Goal: Task Accomplishment & Management: Manage account settings

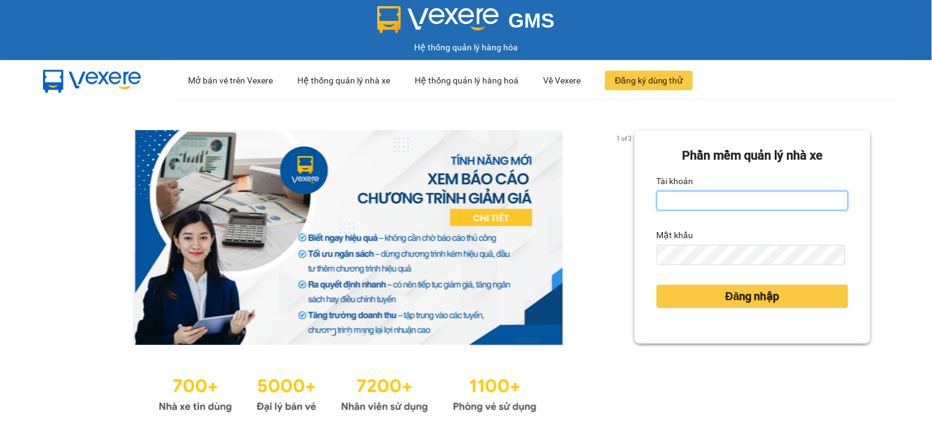
click at [716, 200] on input "Tài khoản" at bounding box center [753, 201] width 192 height 20
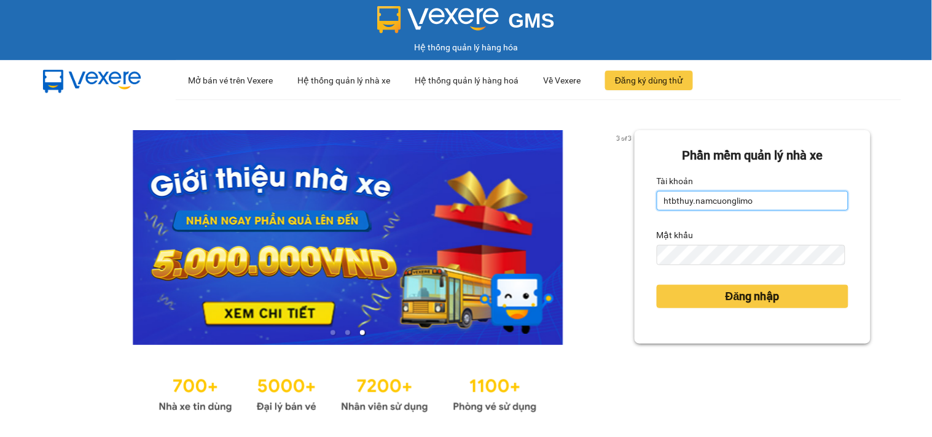
type input "htbthuy.namcuonglimo"
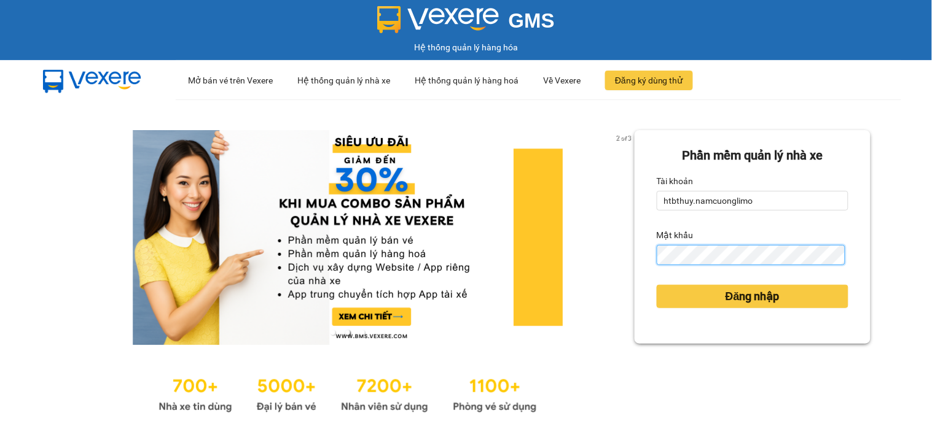
click at [657, 285] on button "Đăng nhập" at bounding box center [753, 296] width 192 height 23
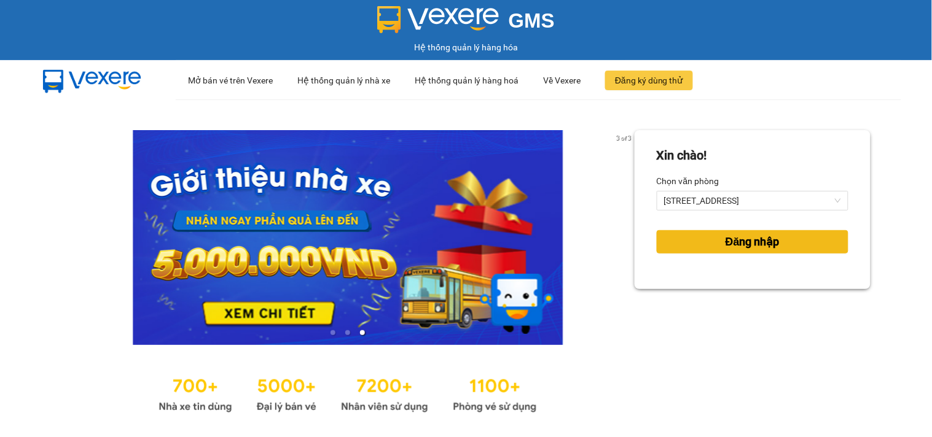
click at [745, 243] on span "Đăng nhập" at bounding box center [753, 241] width 54 height 17
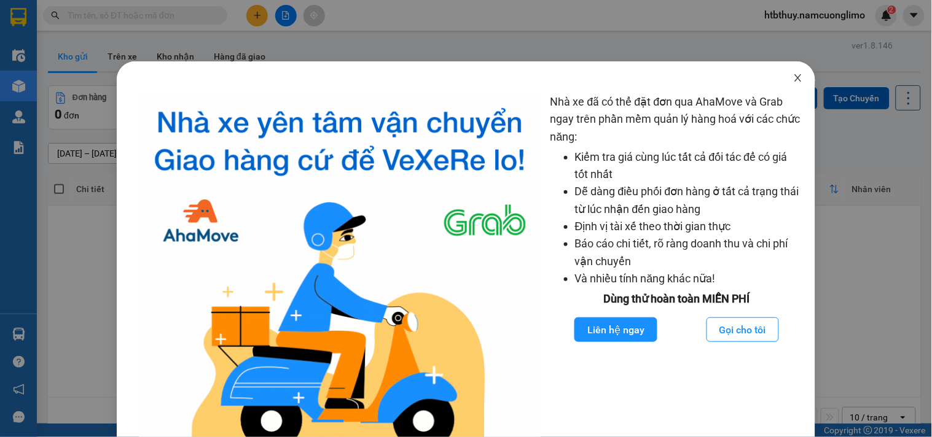
click at [793, 79] on icon "close" at bounding box center [798, 78] width 10 height 10
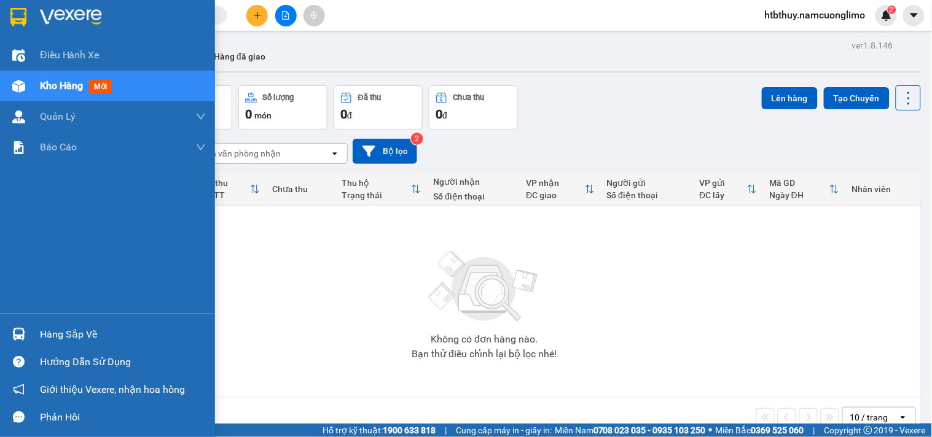
click at [18, 327] on div at bounding box center [19, 335] width 22 height 22
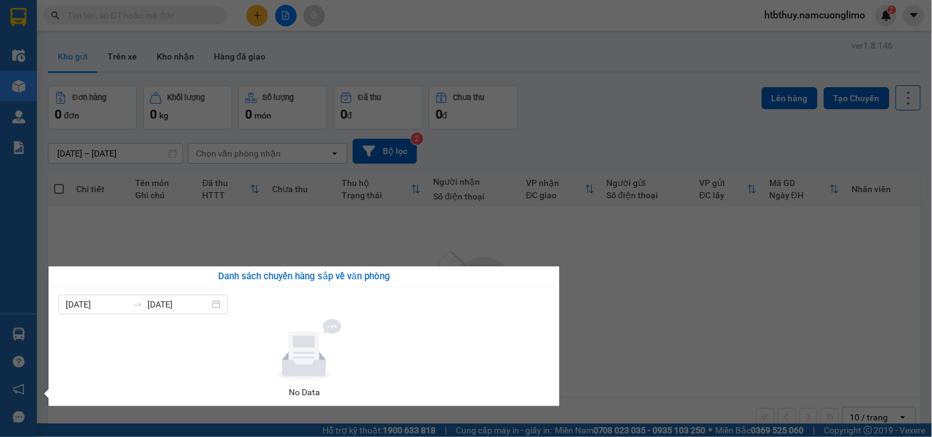
click at [764, 326] on section "Kết quả tìm kiếm ( 0 ) Bộ lọc No Data htbthuy.namcuonglimo 2 Điều hành xe Kho h…" at bounding box center [466, 218] width 932 height 437
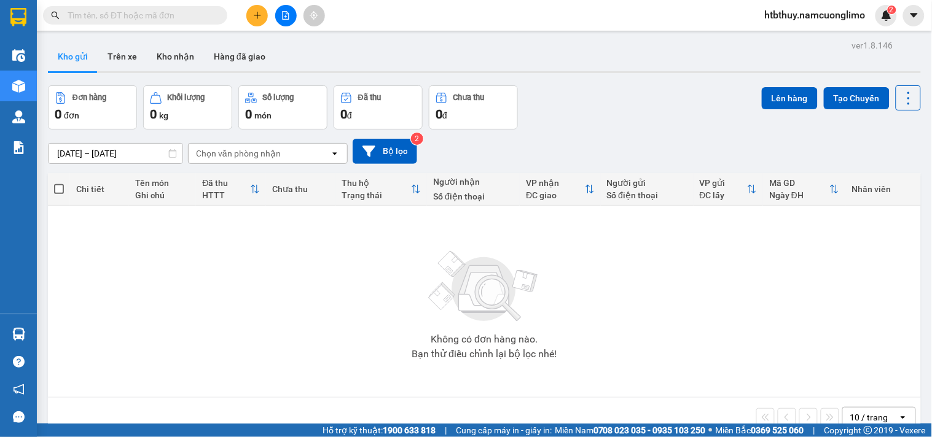
click at [832, 14] on span "htbthuy.namcuonglimo" at bounding box center [815, 14] width 120 height 15
click at [791, 34] on span "Đăng xuất" at bounding box center [820, 38] width 97 height 14
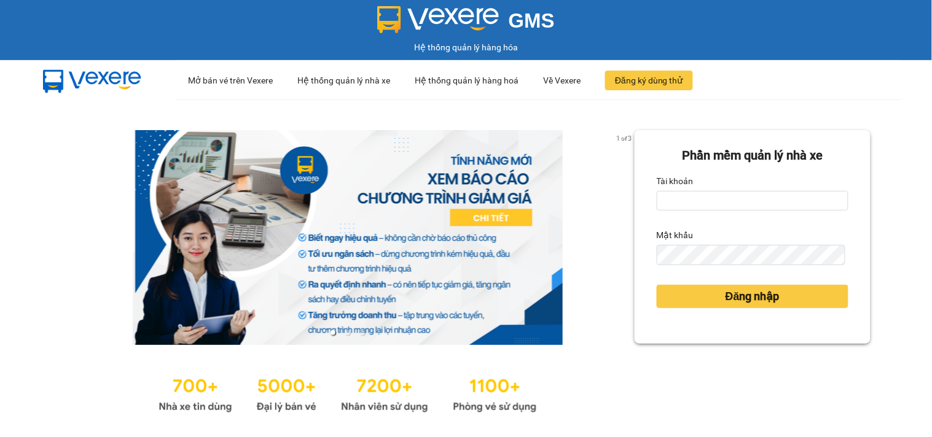
click at [692, 190] on div "Tài khoản" at bounding box center [753, 181] width 192 height 20
click at [690, 197] on input "Tài khoản" at bounding box center [753, 201] width 192 height 20
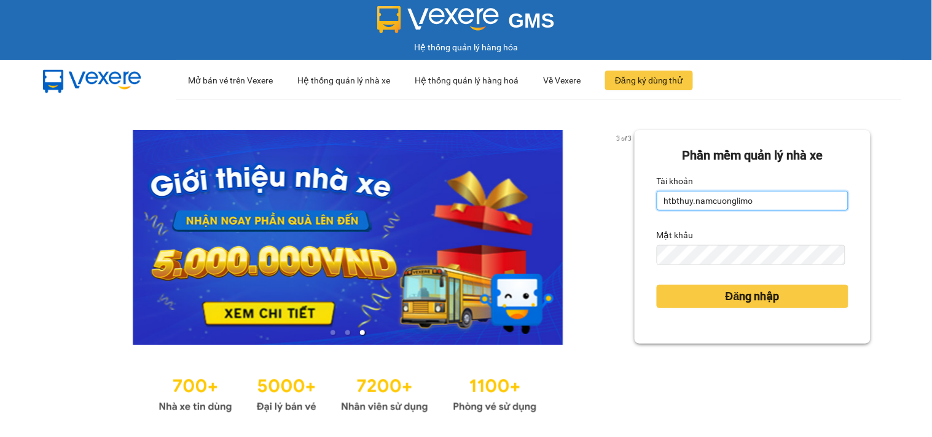
click at [764, 200] on input "htbthuy.namcuonglimo" at bounding box center [753, 201] width 192 height 20
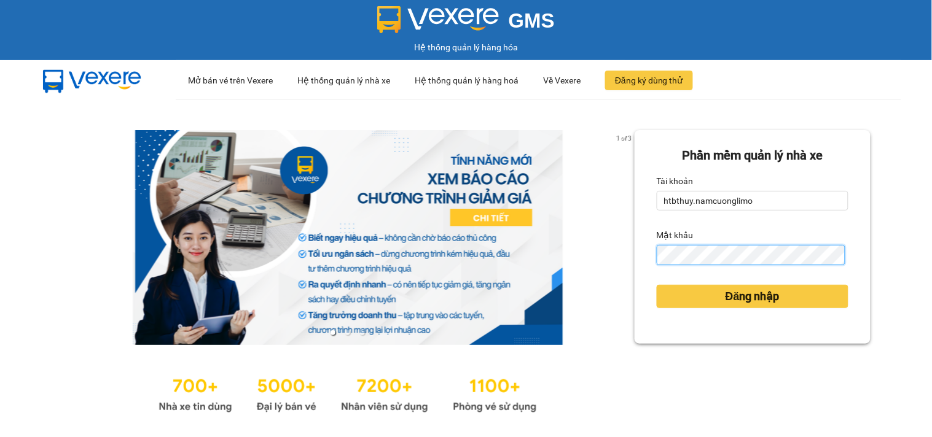
click at [657, 285] on button "Đăng nhập" at bounding box center [753, 296] width 192 height 23
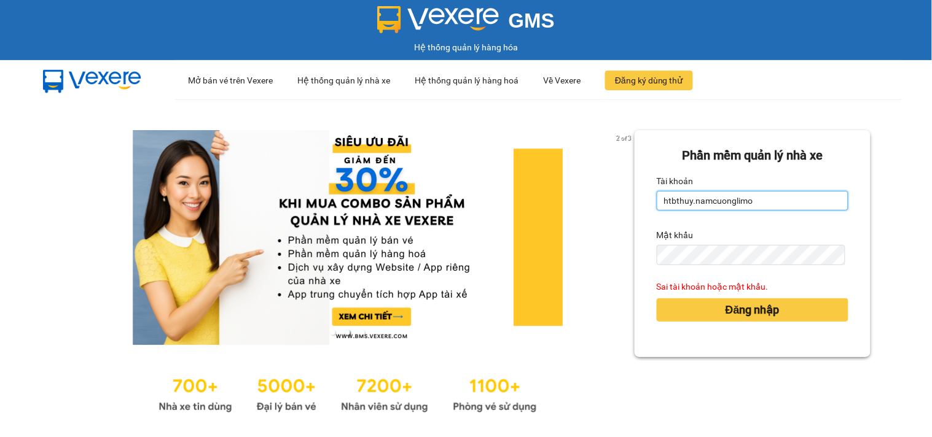
click at [770, 197] on input "htbthuy.namcuonglimo" at bounding box center [753, 201] width 192 height 20
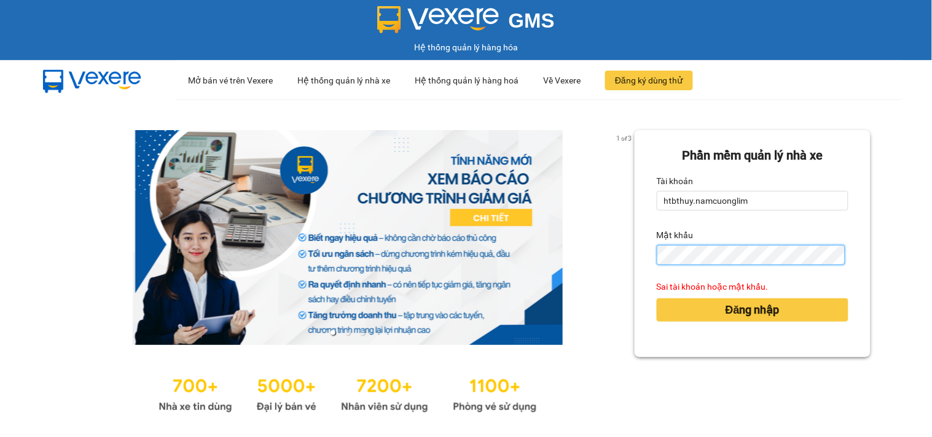
click at [657, 299] on button "Đăng nhập" at bounding box center [753, 310] width 192 height 23
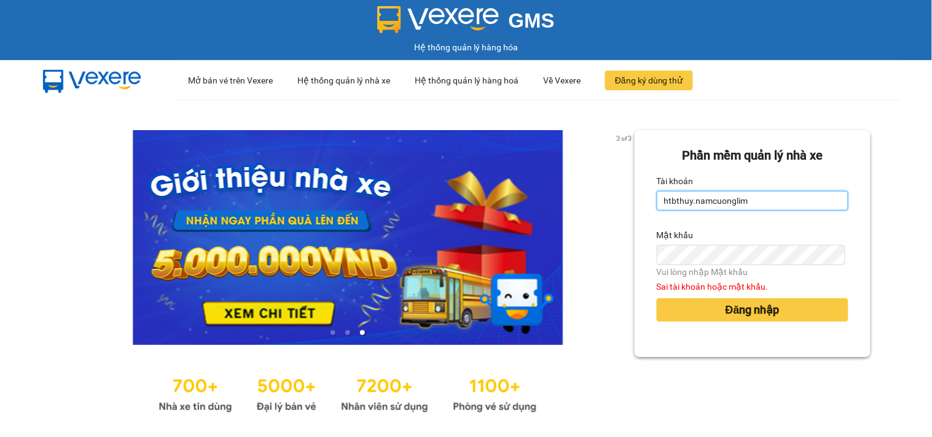
click at [759, 198] on input "htbthuy.namcuonglim" at bounding box center [753, 201] width 192 height 20
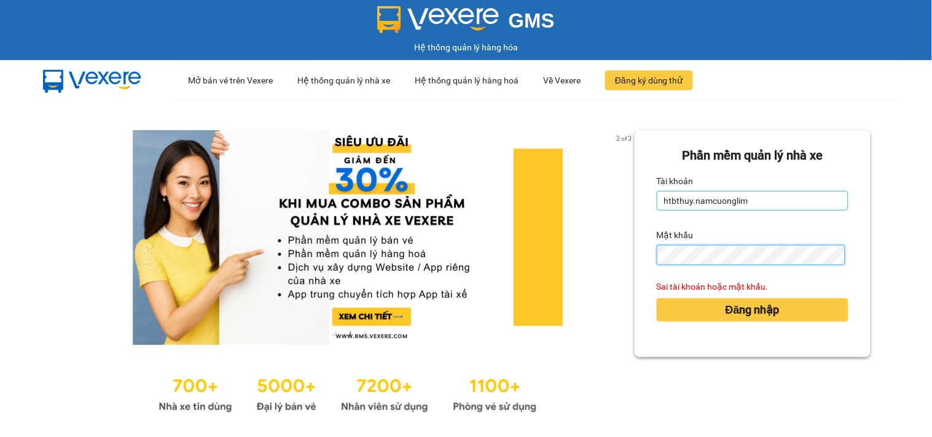
click at [657, 299] on button "Đăng nhập" at bounding box center [753, 310] width 192 height 23
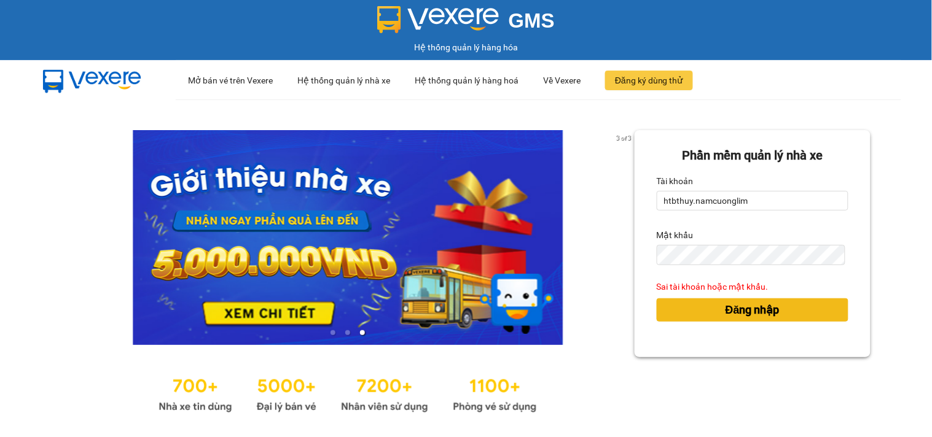
click at [752, 303] on span "Đăng nhập" at bounding box center [753, 310] width 54 height 17
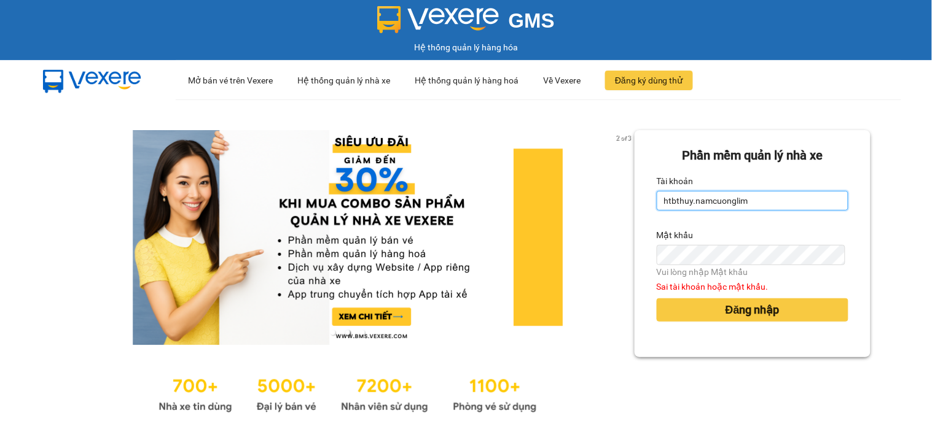
click at [762, 194] on input "htbthuy.namcuonglim" at bounding box center [753, 201] width 192 height 20
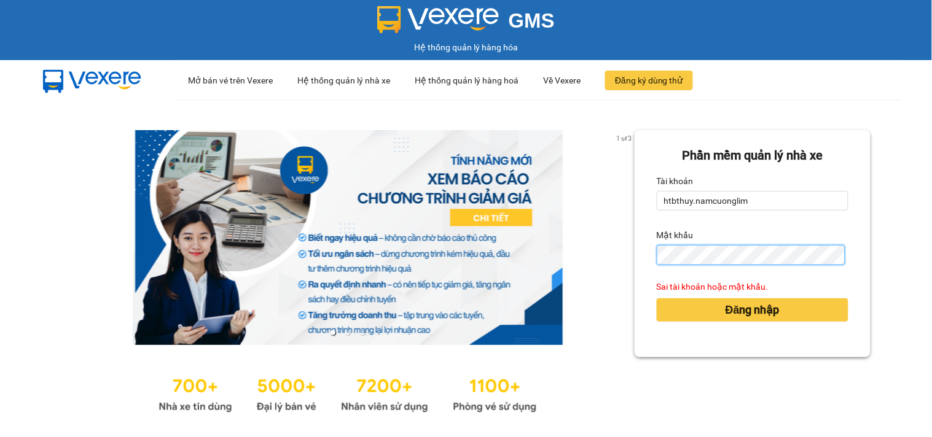
click at [657, 299] on button "Đăng nhập" at bounding box center [753, 310] width 192 height 23
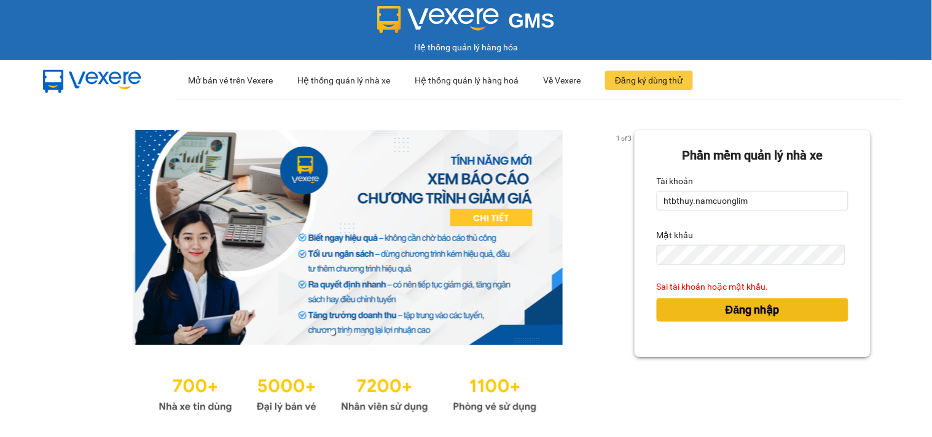
click at [726, 308] on span "Đăng nhập" at bounding box center [753, 310] width 54 height 17
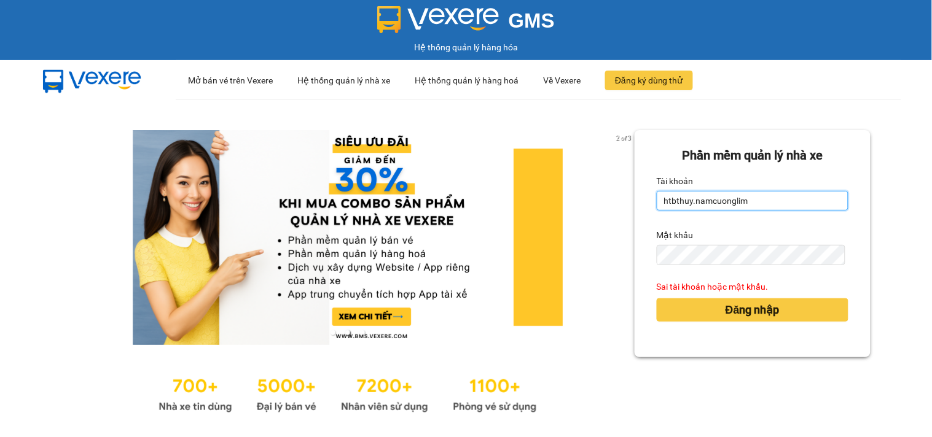
click at [762, 193] on input "htbthuy.namcuonglim" at bounding box center [753, 201] width 192 height 20
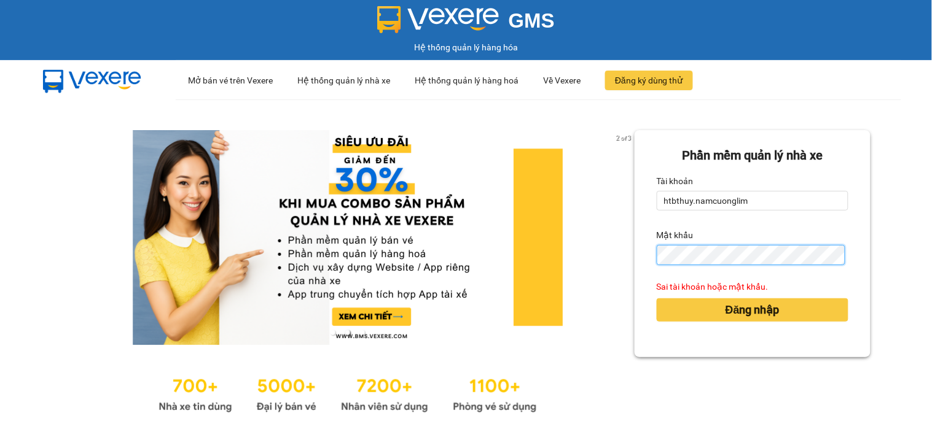
click at [657, 299] on button "Đăng nhập" at bounding box center [753, 310] width 192 height 23
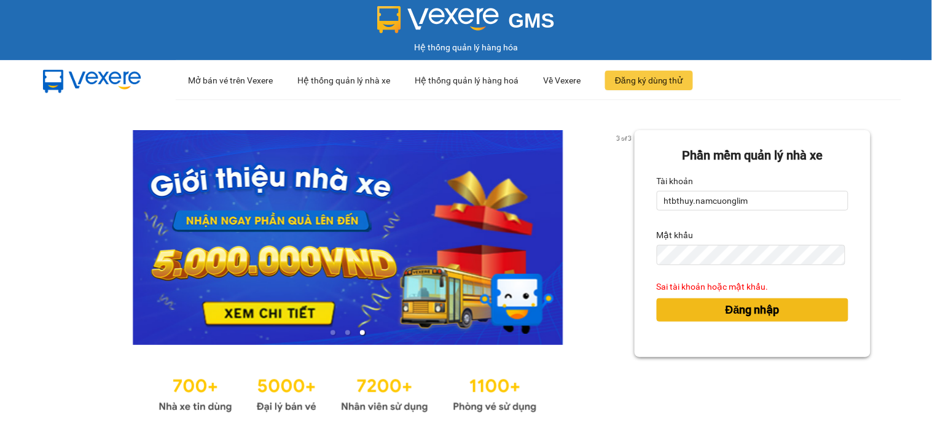
click at [726, 305] on span "Đăng nhập" at bounding box center [753, 310] width 54 height 17
click at [727, 311] on span "Đăng nhập" at bounding box center [753, 310] width 54 height 17
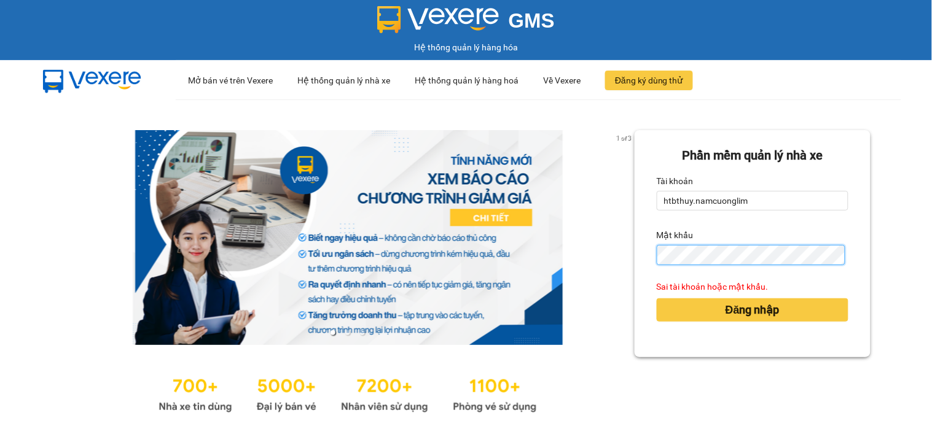
click at [646, 260] on div "Phần mềm quản lý nhà xe Tài khoản htbthuy.namcuonglim Mật khẩu Sai tài khoản ho…" at bounding box center [753, 243] width 236 height 227
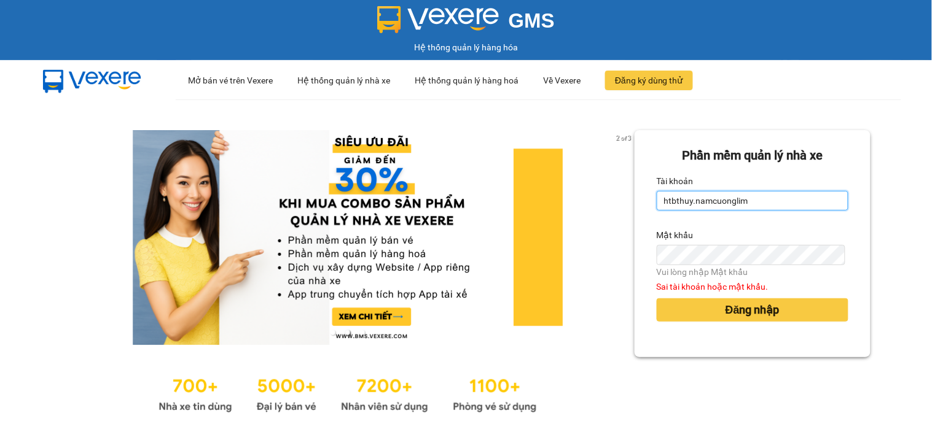
click at [760, 199] on input "htbthuy.namcuonglim" at bounding box center [753, 201] width 192 height 20
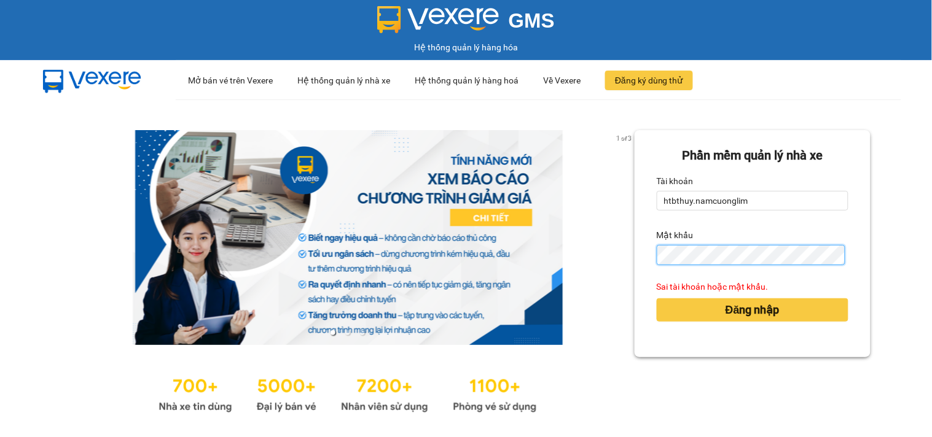
click at [657, 299] on button "Đăng nhập" at bounding box center [753, 310] width 192 height 23
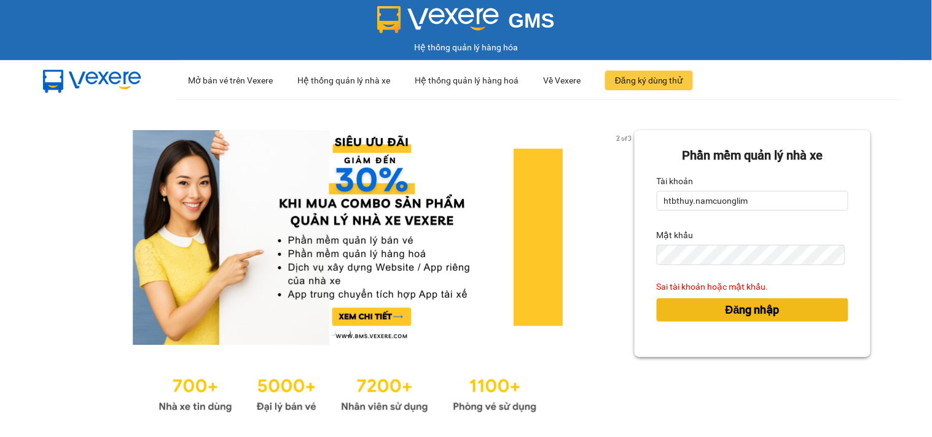
click at [705, 304] on button "Đăng nhập" at bounding box center [753, 310] width 192 height 23
click at [714, 306] on button "Đăng nhập" at bounding box center [753, 310] width 192 height 23
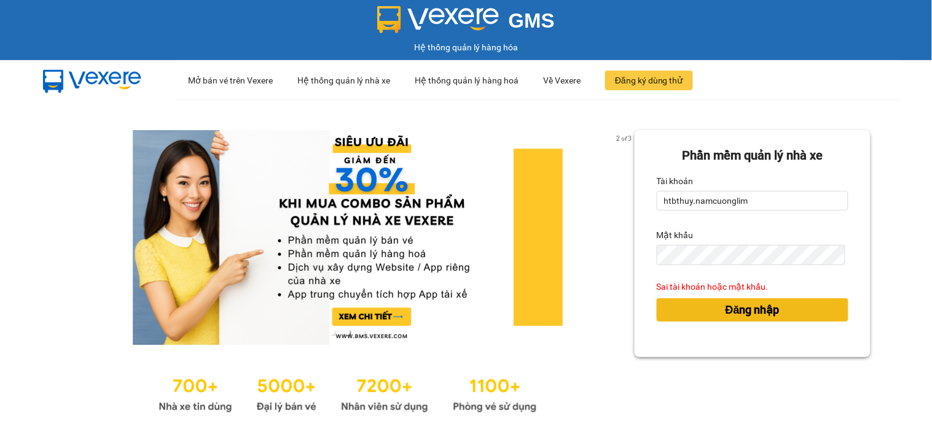
click at [714, 306] on button "Đăng nhập" at bounding box center [753, 310] width 192 height 23
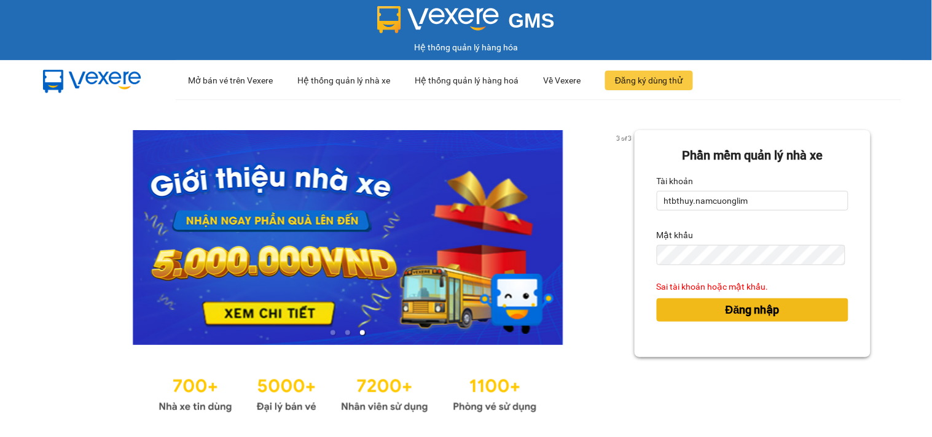
click at [714, 306] on button "Đăng nhập" at bounding box center [753, 310] width 192 height 23
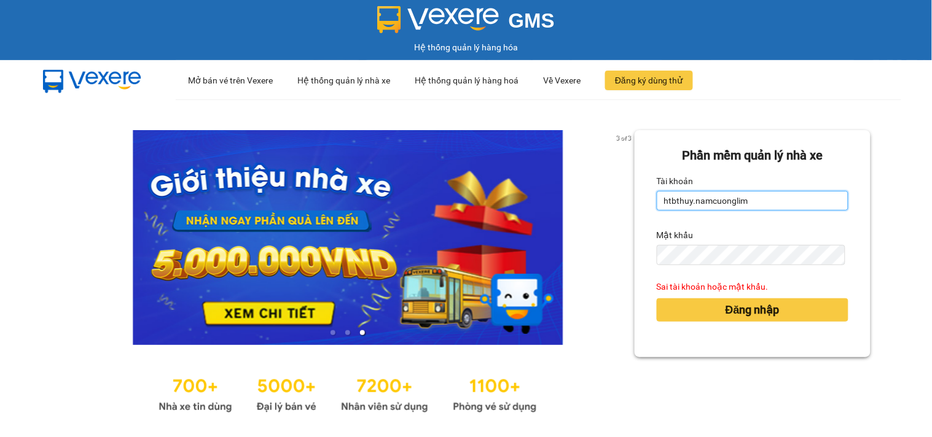
click at [753, 200] on input "htbthuy.namcuonglim" at bounding box center [753, 201] width 192 height 20
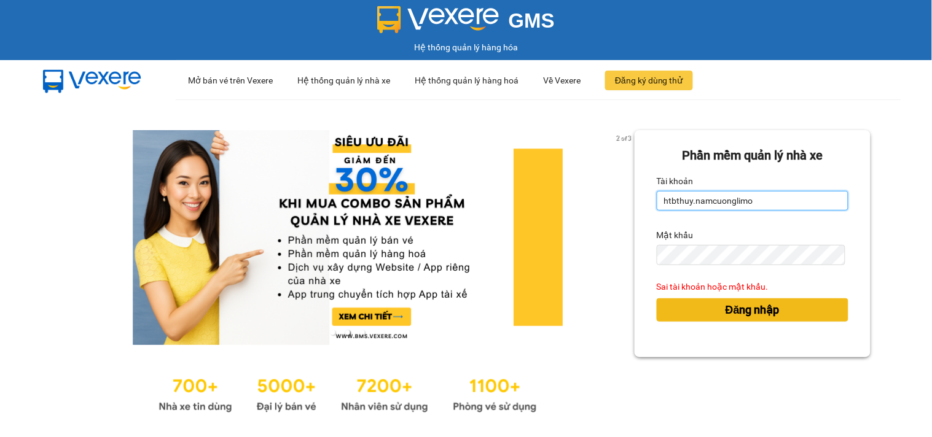
type input "htbthuy.namcuonglimo"
click at [759, 303] on span "Đăng nhập" at bounding box center [753, 310] width 54 height 17
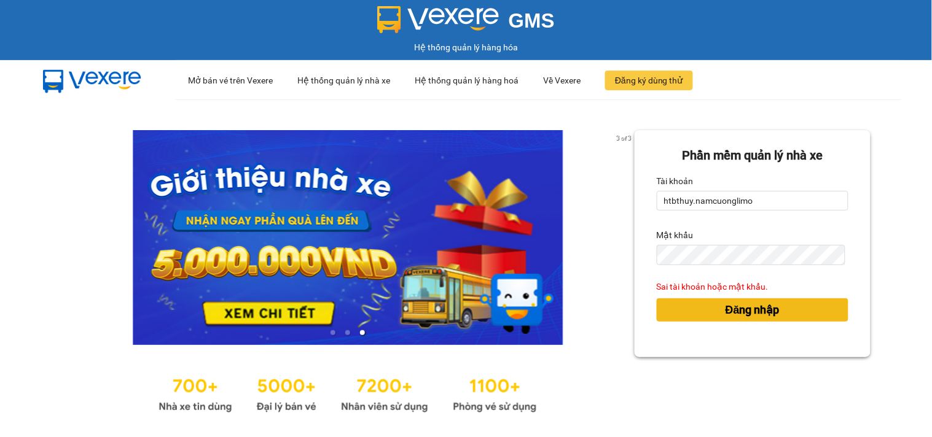
click at [757, 308] on div "Đăng nhập" at bounding box center [753, 310] width 192 height 33
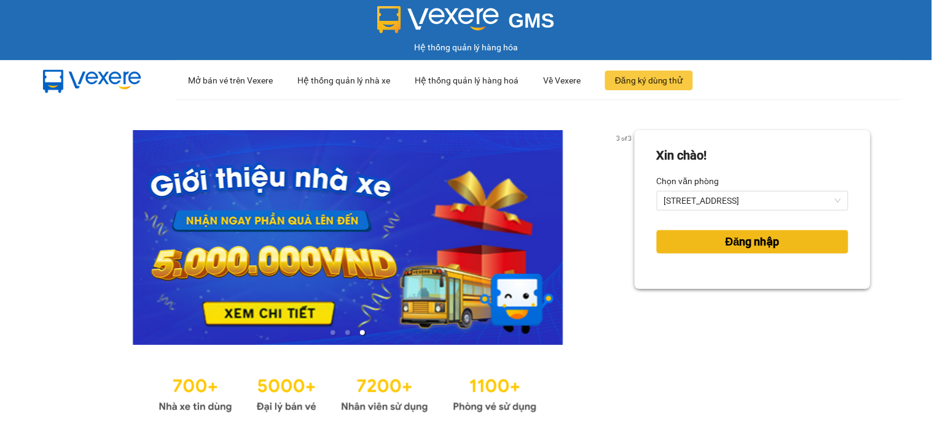
click at [762, 240] on span "Đăng nhập" at bounding box center [753, 241] width 54 height 17
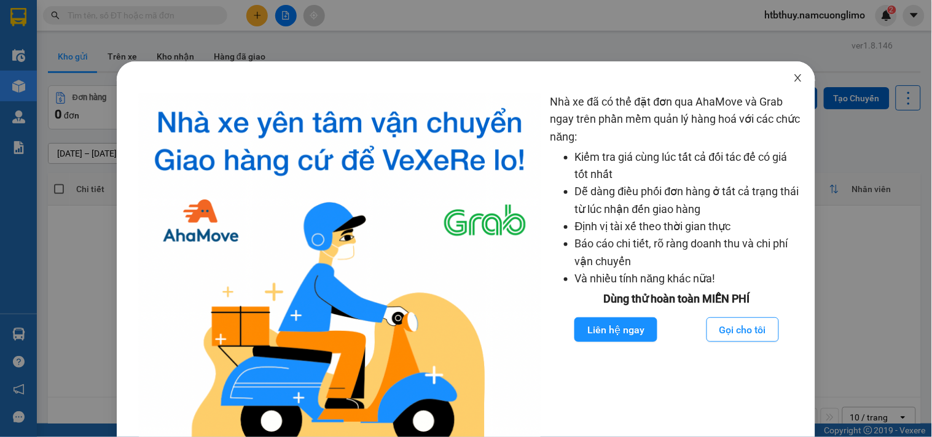
click at [793, 77] on icon "close" at bounding box center [798, 78] width 10 height 10
